Goal: Transaction & Acquisition: Purchase product/service

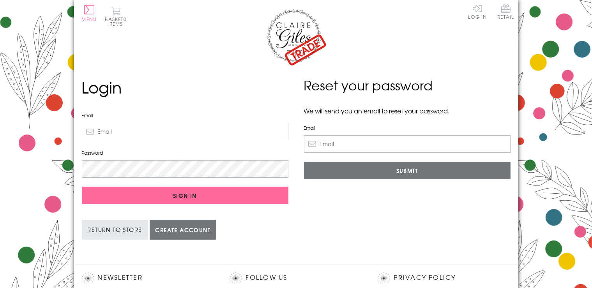
click at [225, 125] on input "Email" at bounding box center [185, 132] width 207 height 18
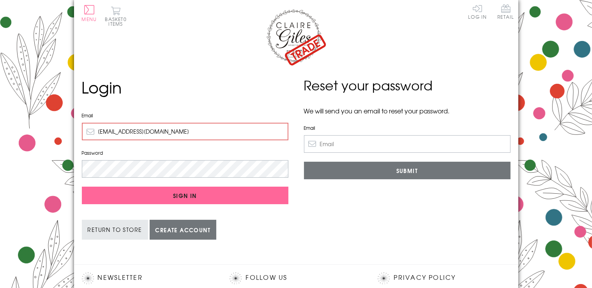
type input "[EMAIL_ADDRESS][DOMAIN_NAME]"
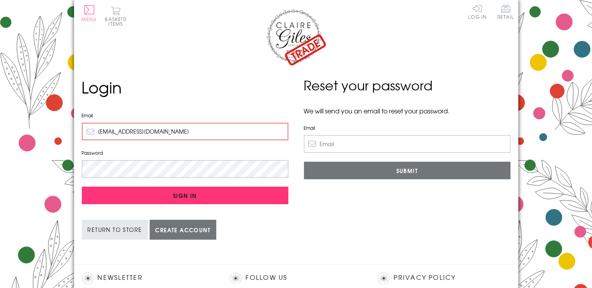
click at [186, 192] on input "Sign In" at bounding box center [185, 196] width 207 height 18
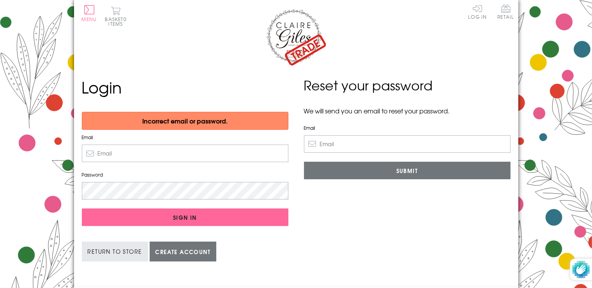
click at [182, 158] on input "Email" at bounding box center [185, 154] width 207 height 18
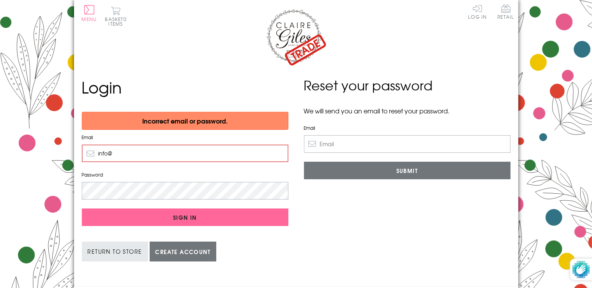
type input "info@"
click at [387, 152] on input "Email" at bounding box center [407, 144] width 207 height 18
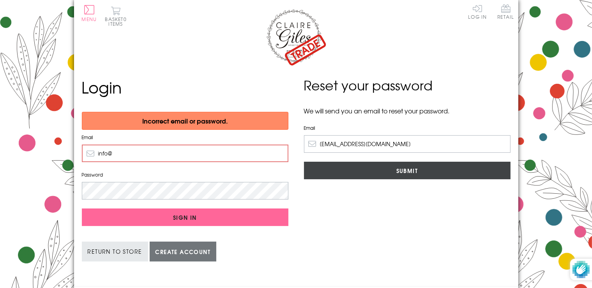
type input "[EMAIL_ADDRESS][DOMAIN_NAME]"
click at [392, 176] on input "Submit" at bounding box center [407, 171] width 207 height 18
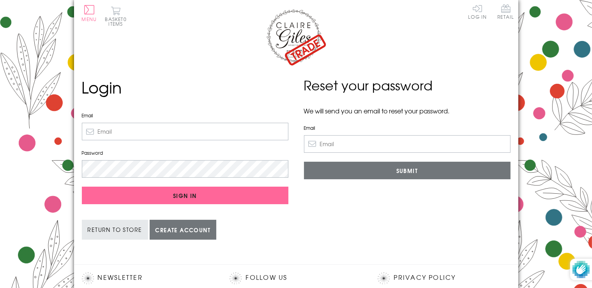
click at [276, 129] on input "Email" at bounding box center [185, 132] width 207 height 18
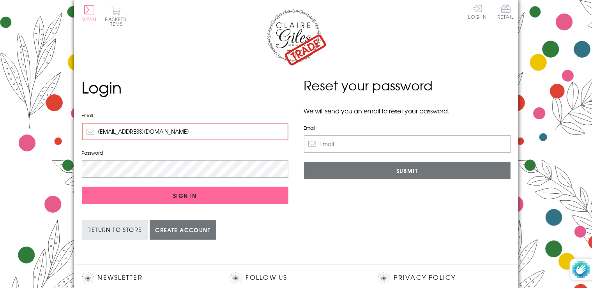
type input "[EMAIL_ADDRESS][DOMAIN_NAME]"
click at [82, 187] on input "Sign In" at bounding box center [185, 196] width 207 height 18
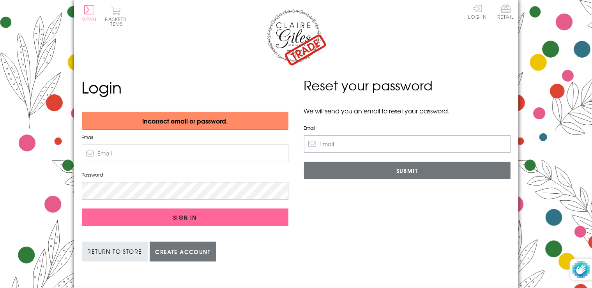
click at [187, 154] on input "Email" at bounding box center [185, 154] width 207 height 18
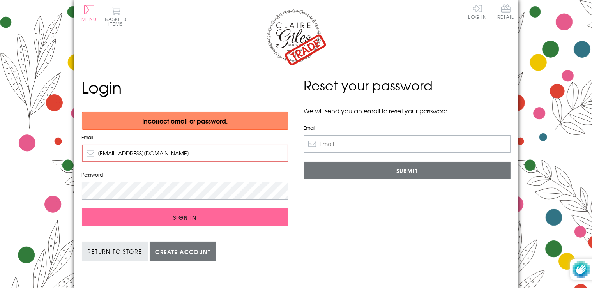
type input "[EMAIL_ADDRESS][DOMAIN_NAME]"
click at [82, 208] on input "Sign In" at bounding box center [185, 217] width 207 height 18
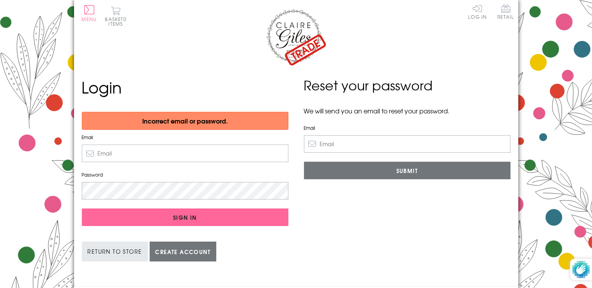
click at [130, 150] on input "Email" at bounding box center [185, 154] width 207 height 18
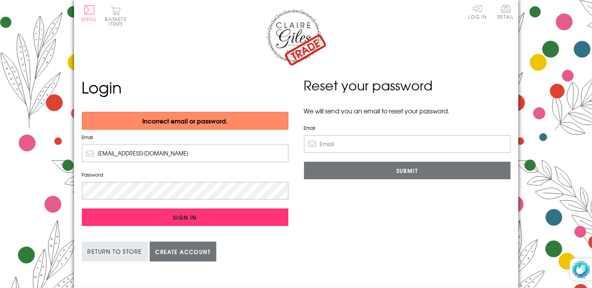
type input "info@norahmitchellflowers.co.uk"
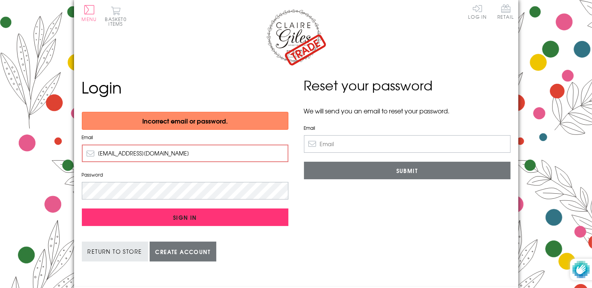
click at [171, 210] on input "Sign In" at bounding box center [185, 217] width 207 height 18
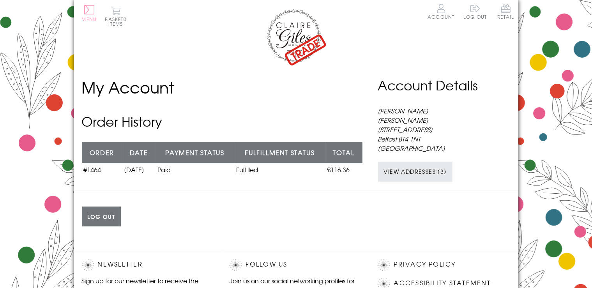
click at [85, 11] on button "Menu" at bounding box center [89, 13] width 15 height 16
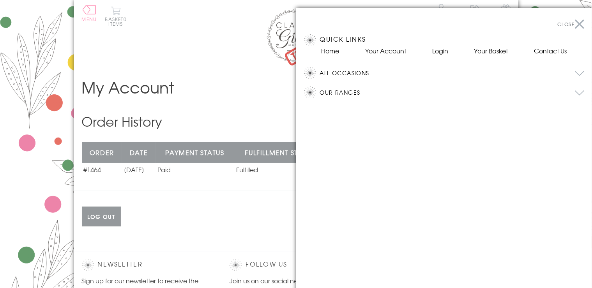
click at [360, 70] on button "All Occasions" at bounding box center [452, 73] width 265 height 12
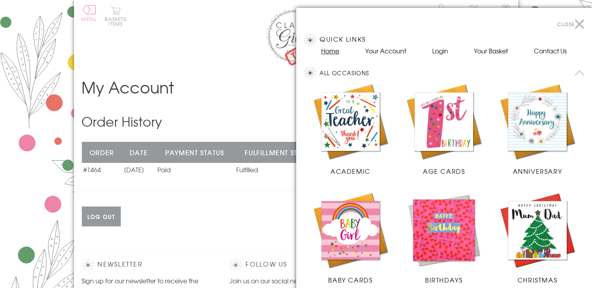
click at [329, 51] on link "Home" at bounding box center [330, 50] width 18 height 9
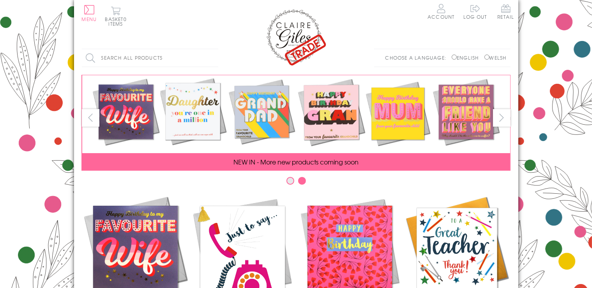
click at [359, 227] on img at bounding box center [349, 247] width 107 height 107
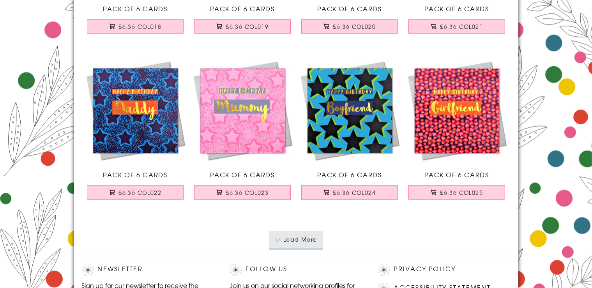
scroll to position [1741, 0]
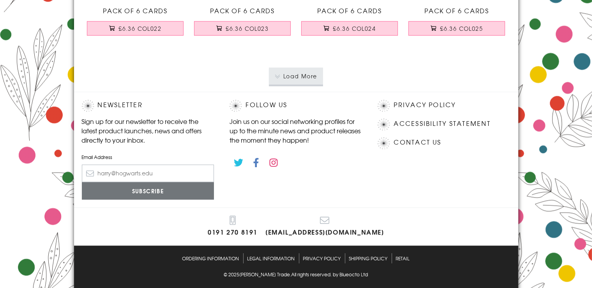
click at [299, 80] on button "Load More" at bounding box center [296, 75] width 54 height 17
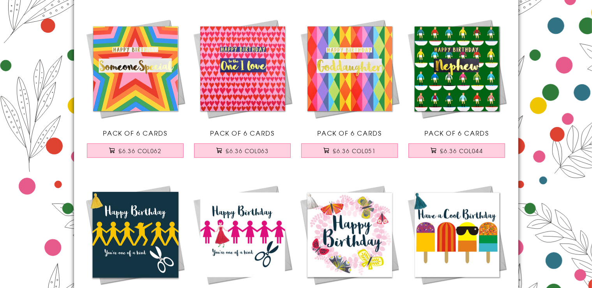
scroll to position [3387, 0]
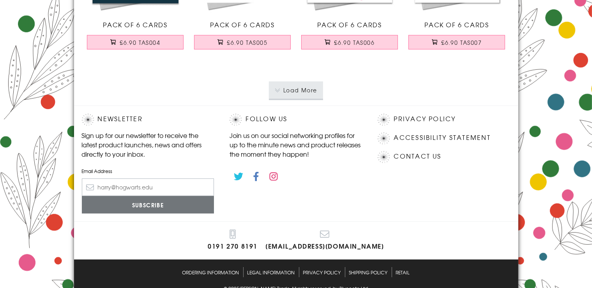
click at [282, 88] on button "Load More" at bounding box center [296, 89] width 54 height 17
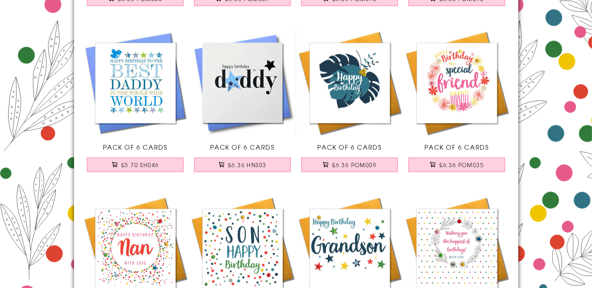
scroll to position [5033, 0]
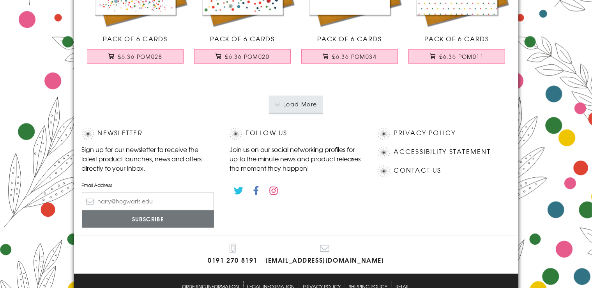
click at [295, 97] on button "Load More" at bounding box center [296, 103] width 54 height 17
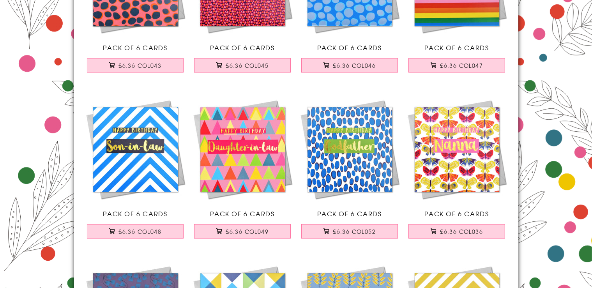
scroll to position [2290, 0]
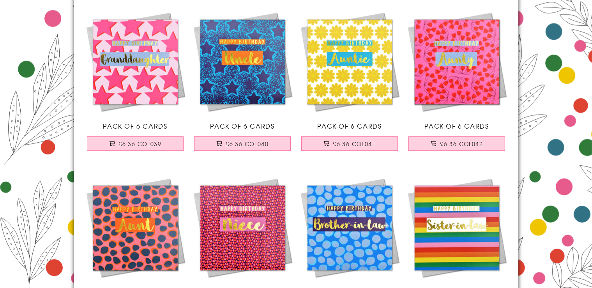
click at [454, 39] on img at bounding box center [456, 61] width 107 height 107
